Goal: Task Accomplishment & Management: Manage account settings

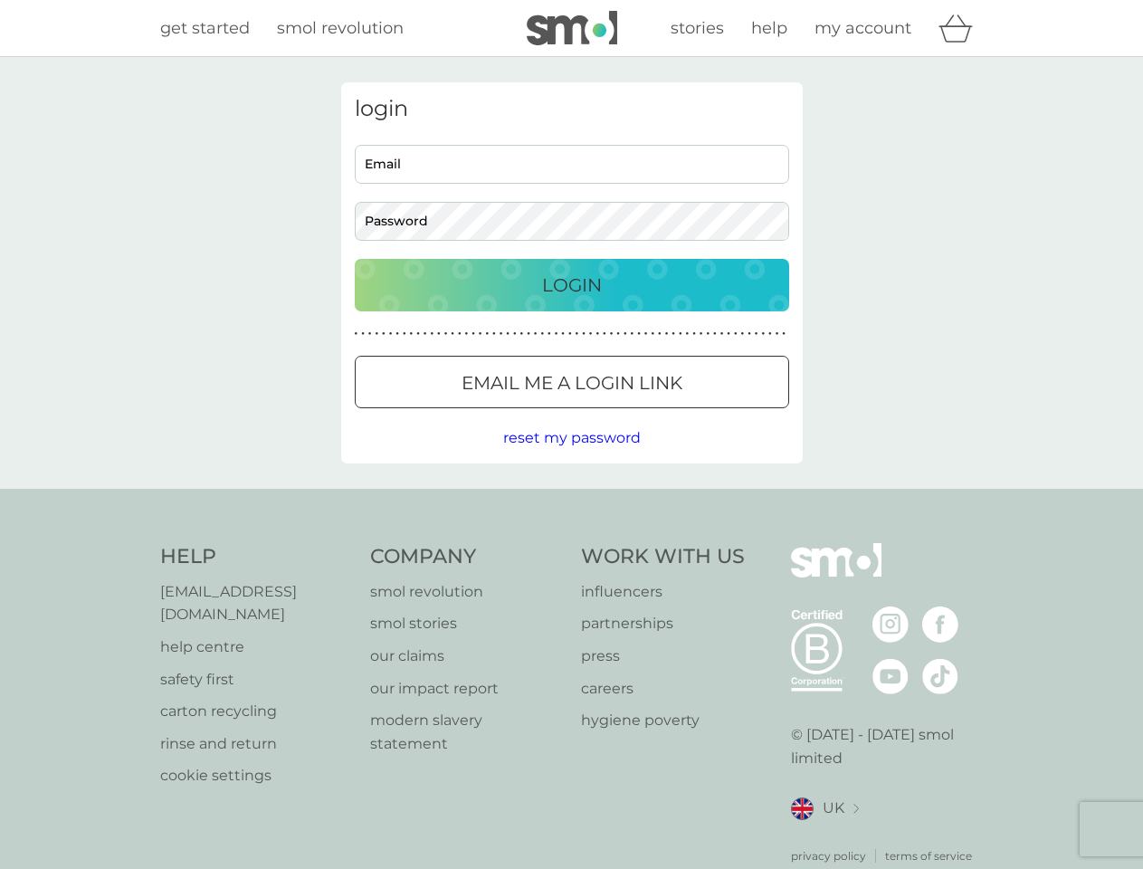
click at [961, 28] on icon "basket" at bounding box center [955, 28] width 34 height 28
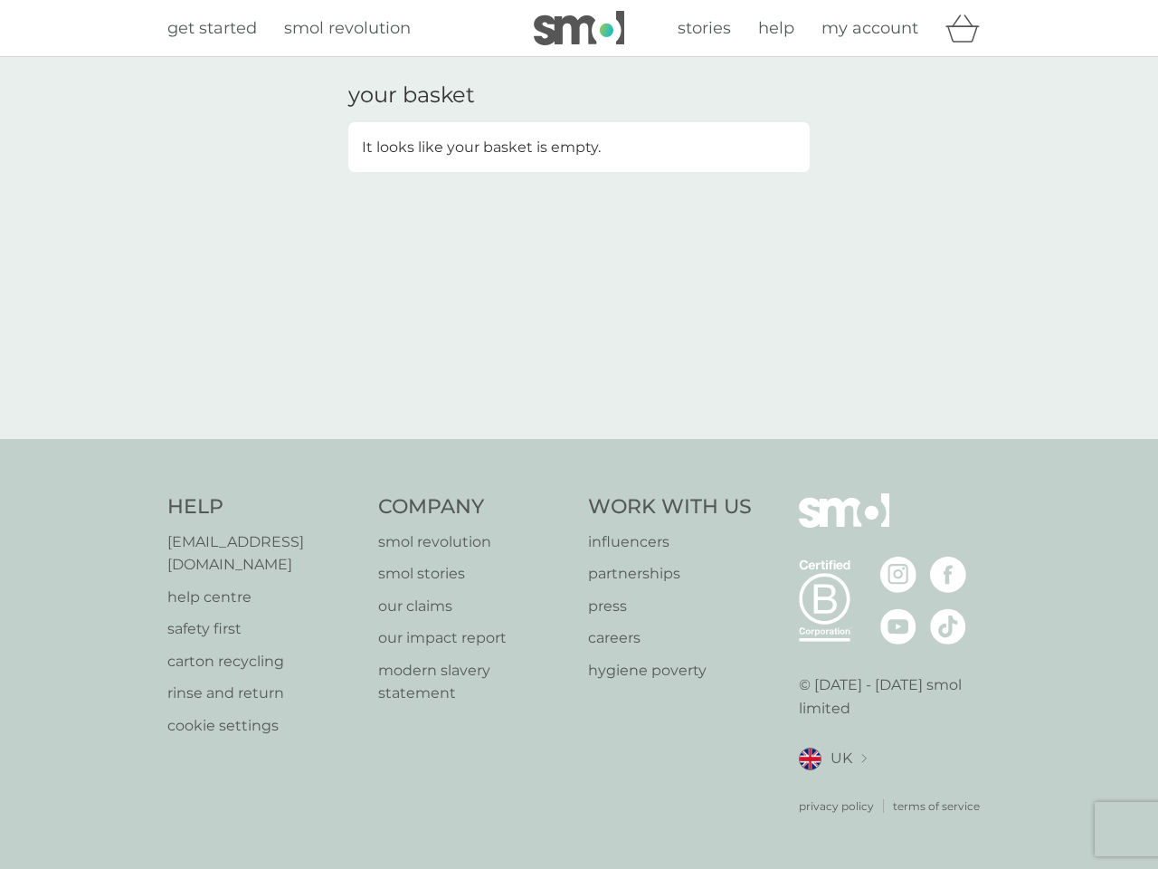
click at [571, 438] on div "your basket It looks like your basket is empty." at bounding box center [579, 248] width 1158 height 382
click at [824, 785] on div "privacy policy terms of service" at bounding box center [895, 792] width 193 height 44
